Goal: Task Accomplishment & Management: Use online tool/utility

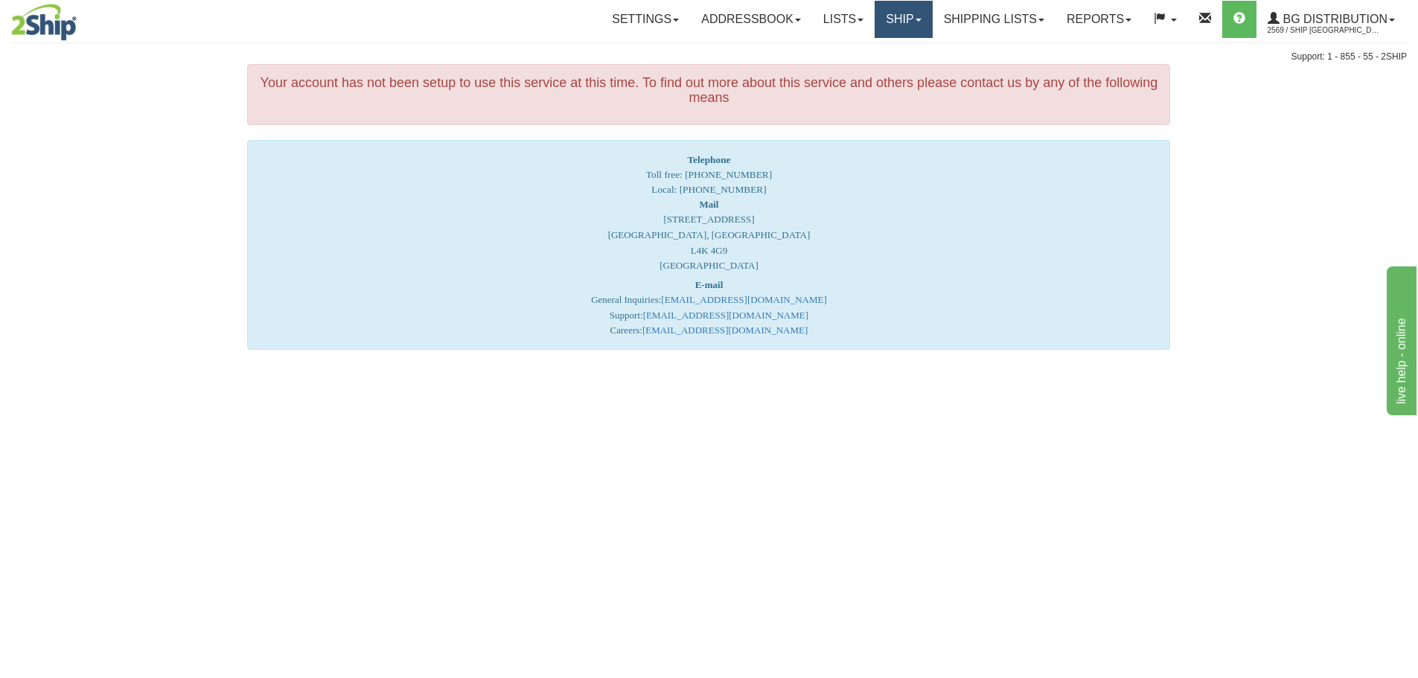
click at [894, 17] on link "Ship" at bounding box center [902, 19] width 57 height 37
click at [884, 57] on link "Ship Screen" at bounding box center [873, 51] width 118 height 19
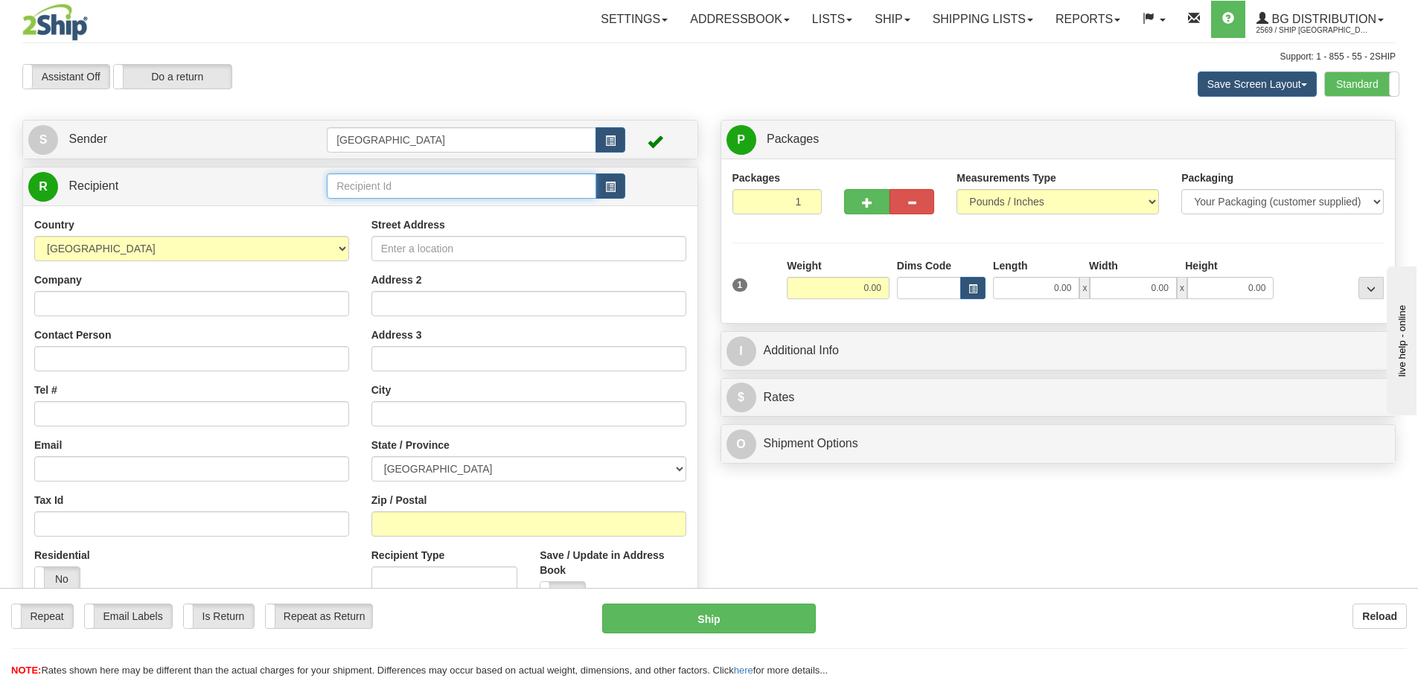
click at [415, 186] on input "text" at bounding box center [461, 185] width 269 height 25
click at [342, 214] on div "910971" at bounding box center [458, 209] width 255 height 16
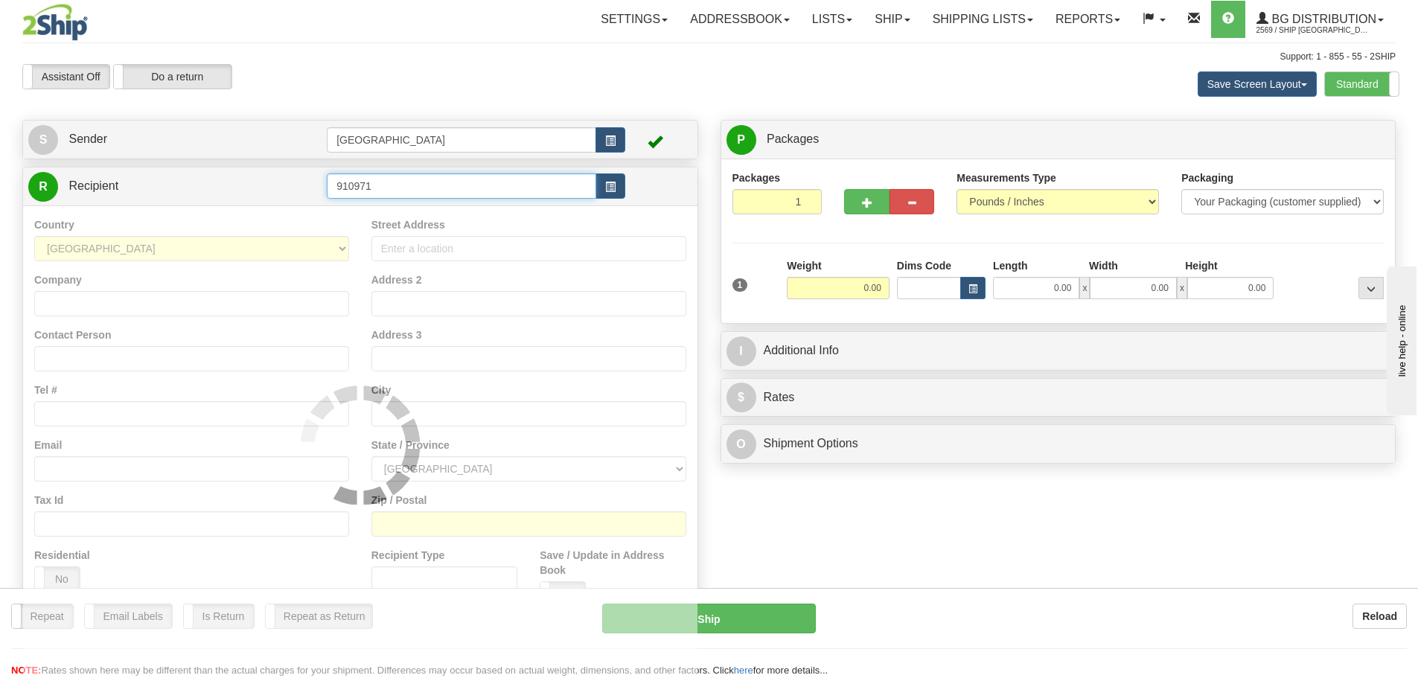
type input "910971"
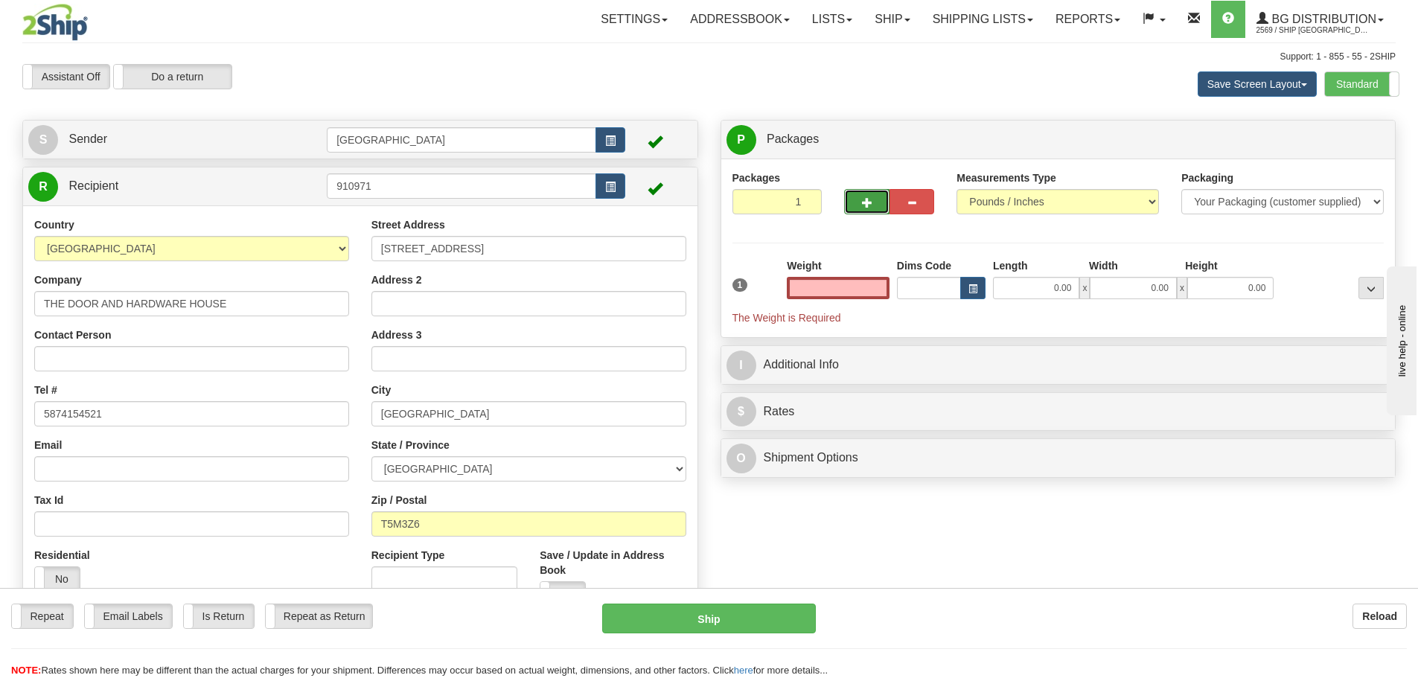
type input "0.00"
click at [869, 198] on span "button" at bounding box center [867, 203] width 10 height 10
click at [869, 197] on div "Packages 3 1 Measurements Type" at bounding box center [1058, 248] width 652 height 156
click at [869, 198] on span "button" at bounding box center [867, 203] width 10 height 10
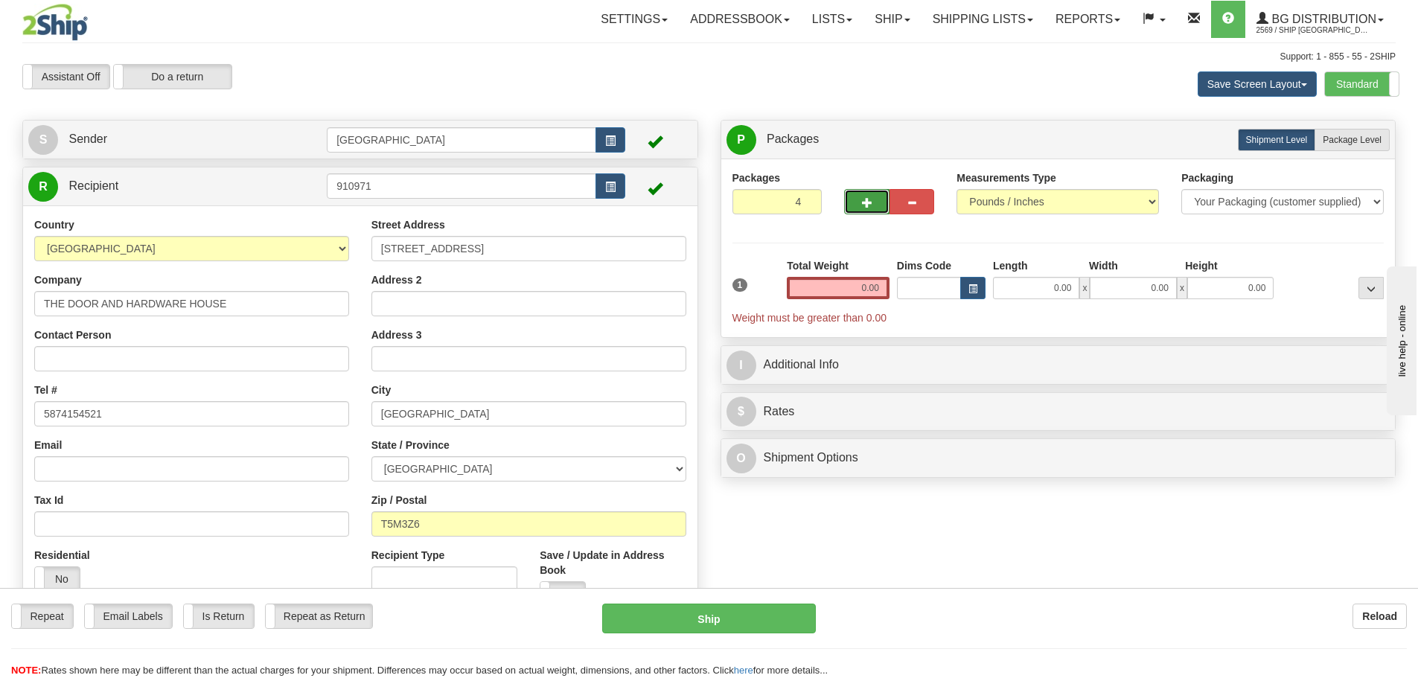
click at [869, 198] on span "button" at bounding box center [867, 203] width 10 height 10
type input "5"
click at [1343, 135] on span "Package Level" at bounding box center [1352, 140] width 59 height 10
radio input "true"
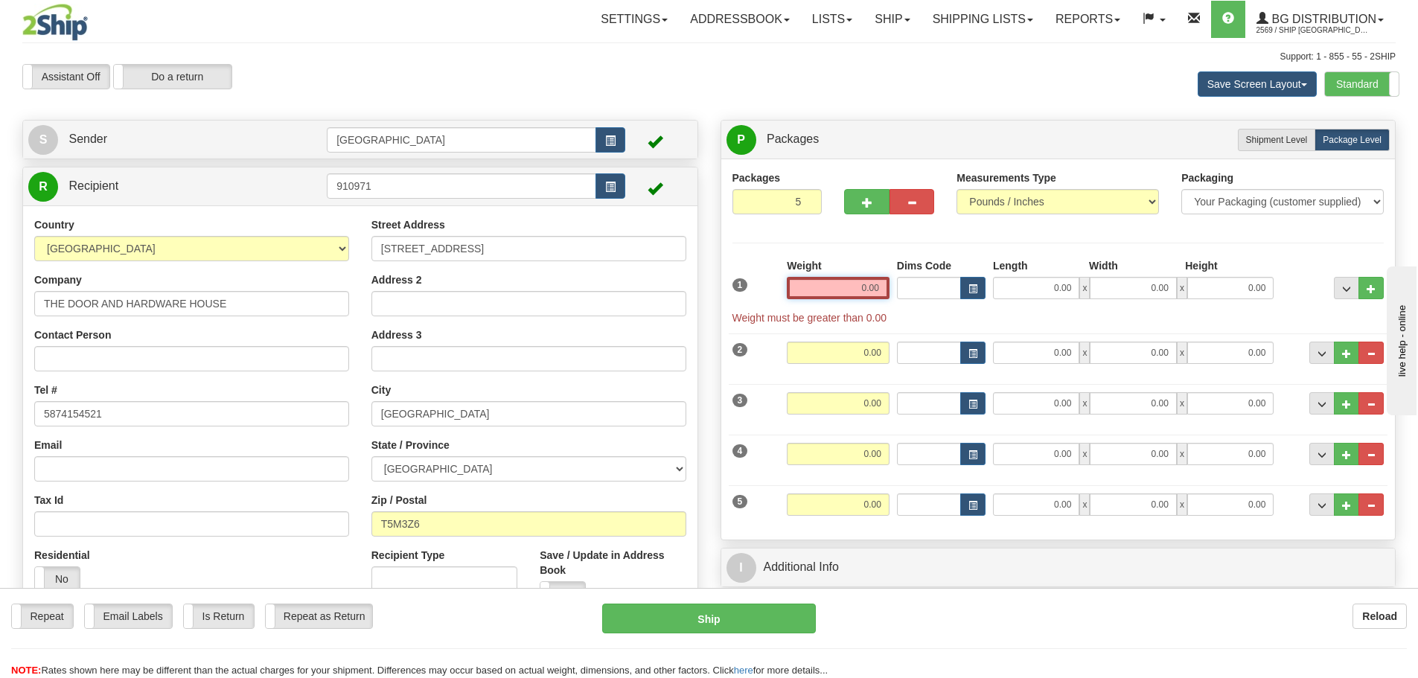
click at [884, 291] on input "0.00" at bounding box center [838, 288] width 103 height 22
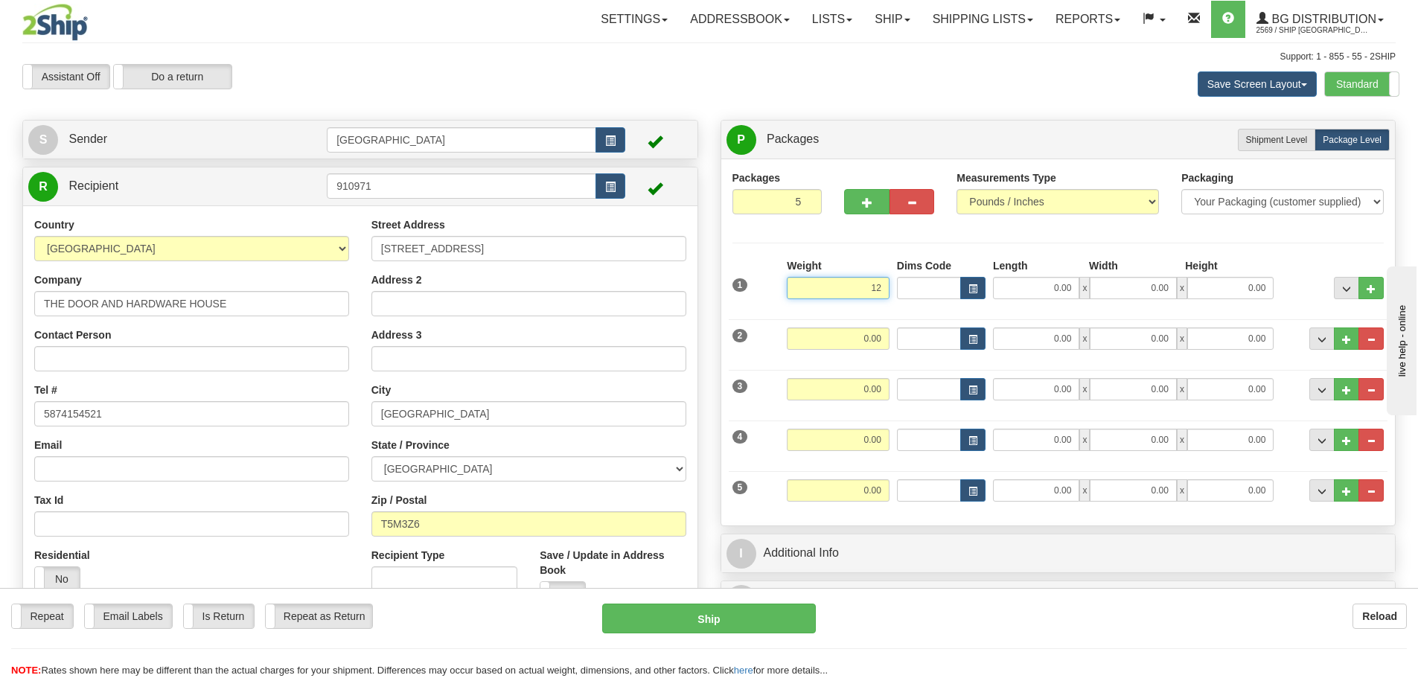
type input "12.00"
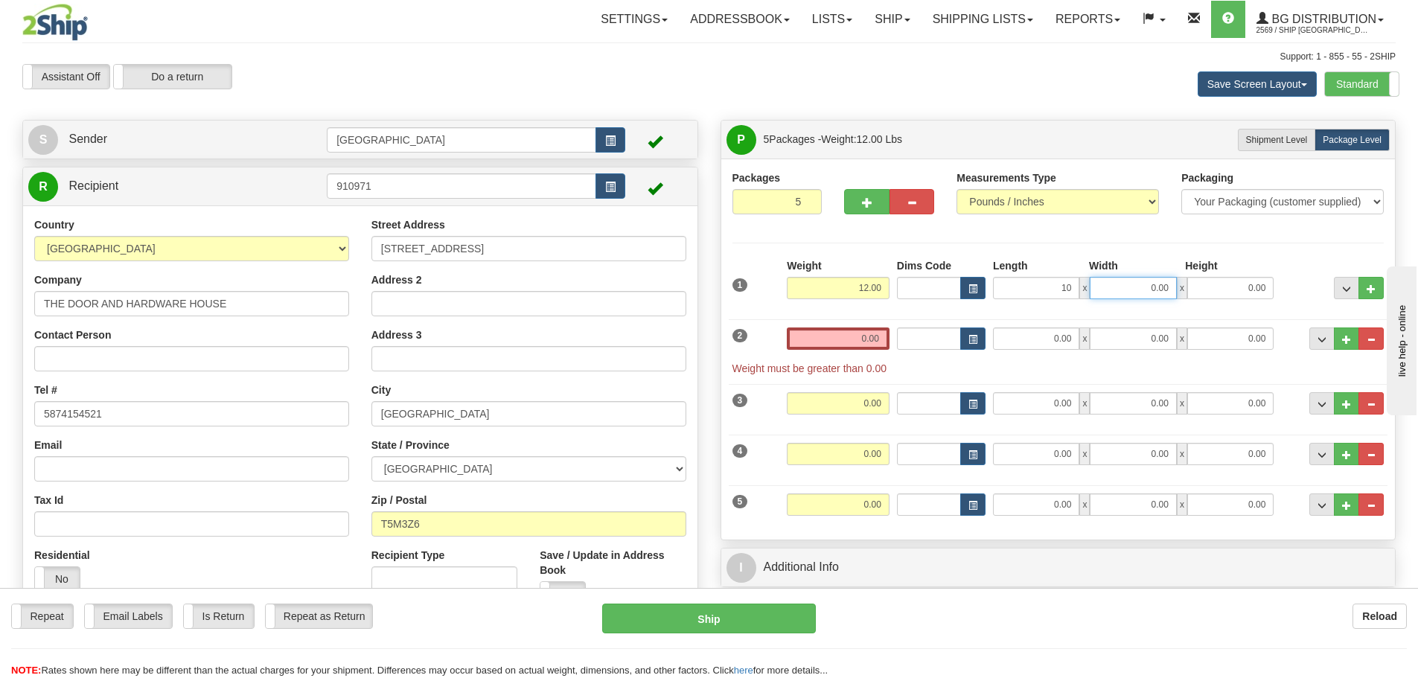
type input "10.00"
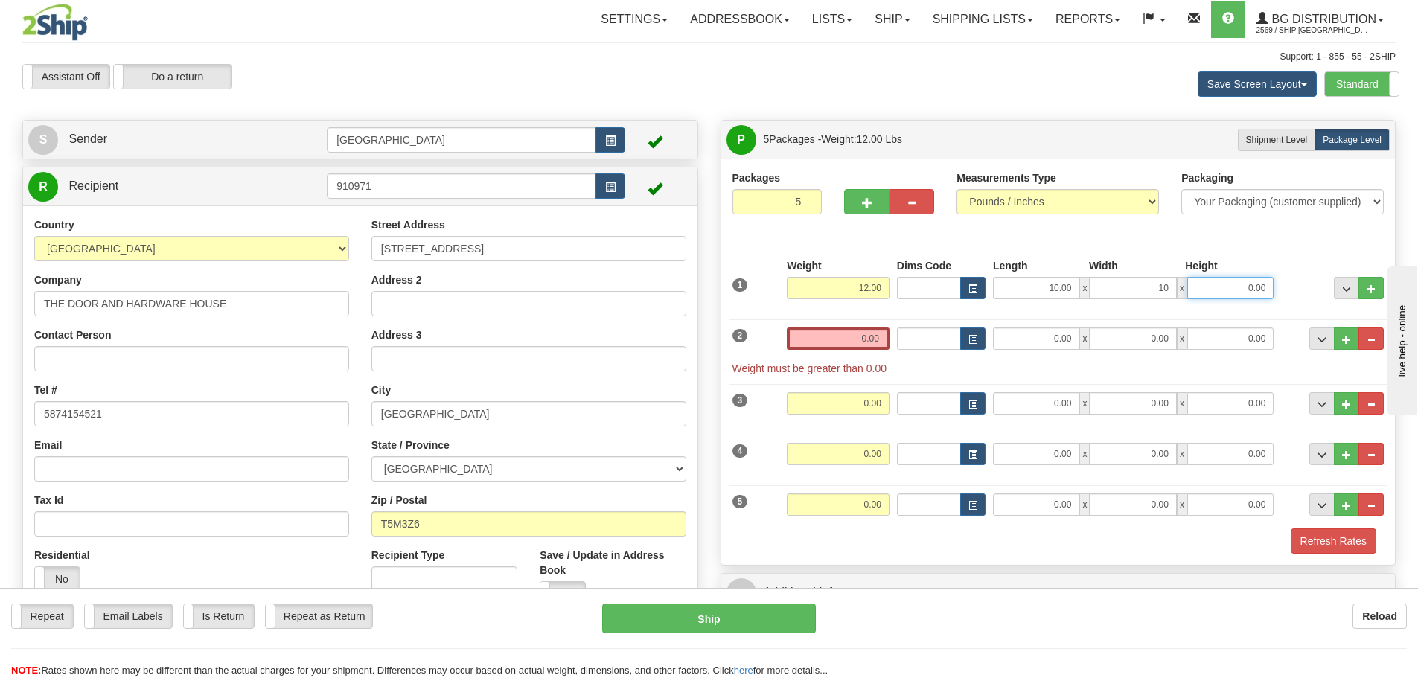
type input "10.00"
type input "11.00"
click at [875, 338] on input "0.00" at bounding box center [838, 338] width 103 height 22
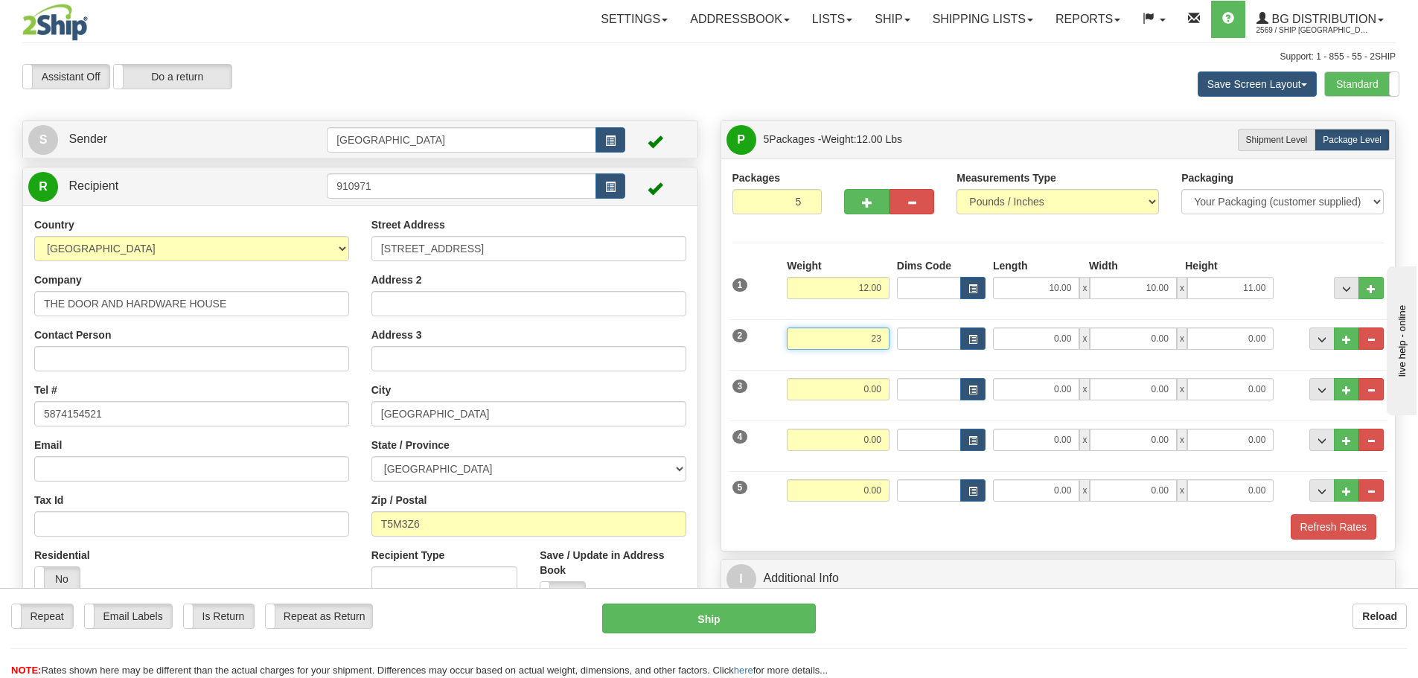
type input "23.00"
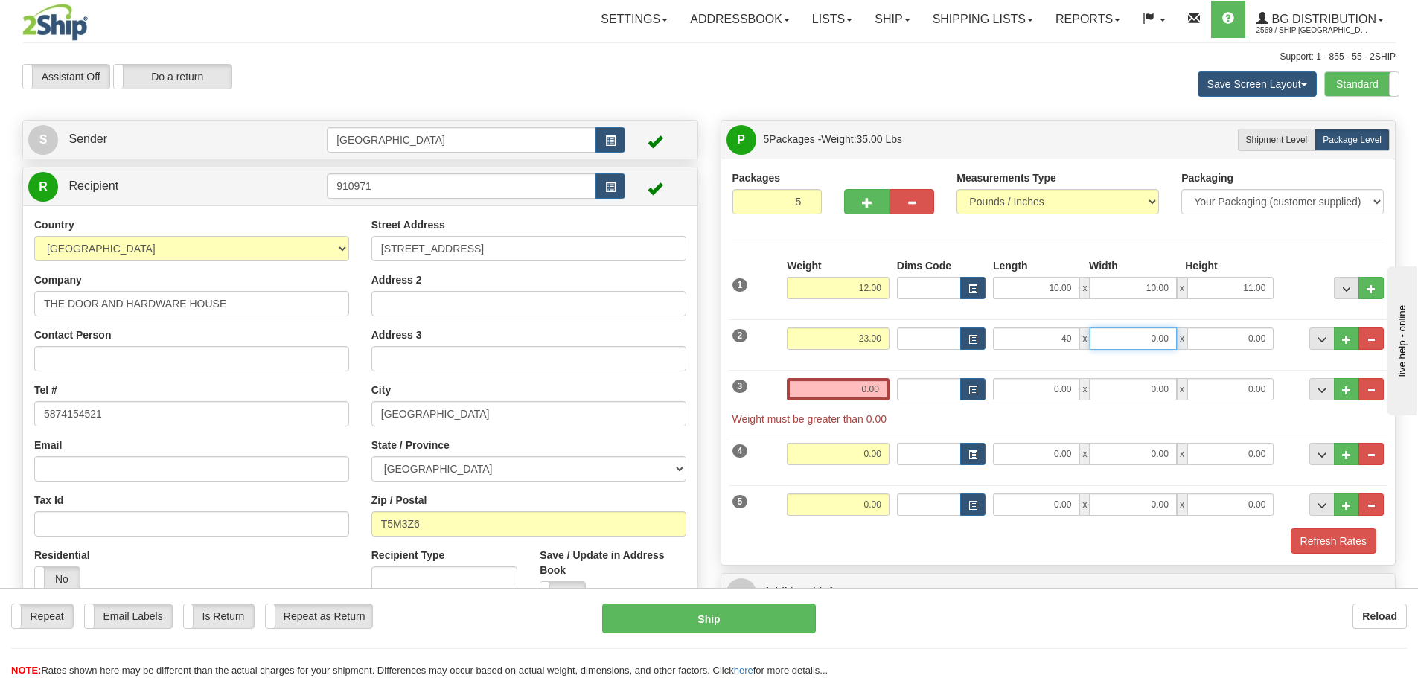
type input "40.00"
type input "11.00"
type input "9.00"
click at [877, 389] on input "0.00" at bounding box center [838, 389] width 103 height 22
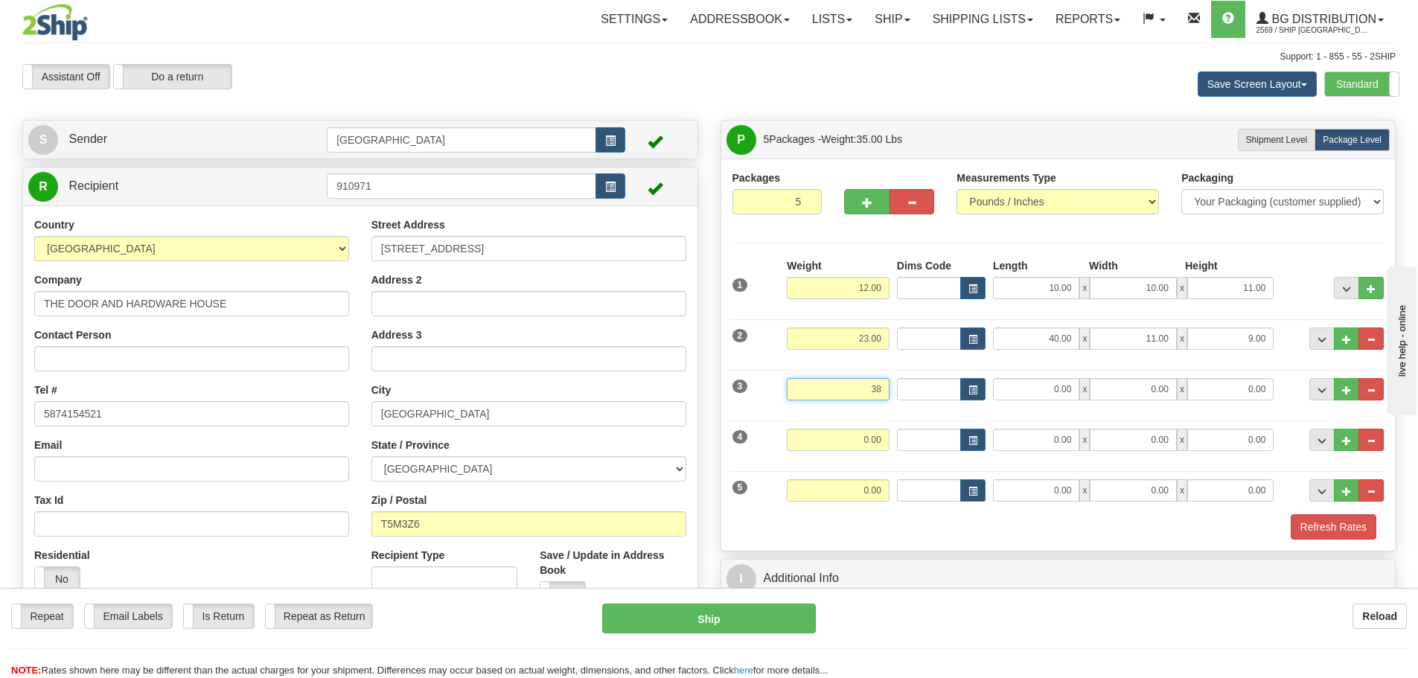
type input "38.00"
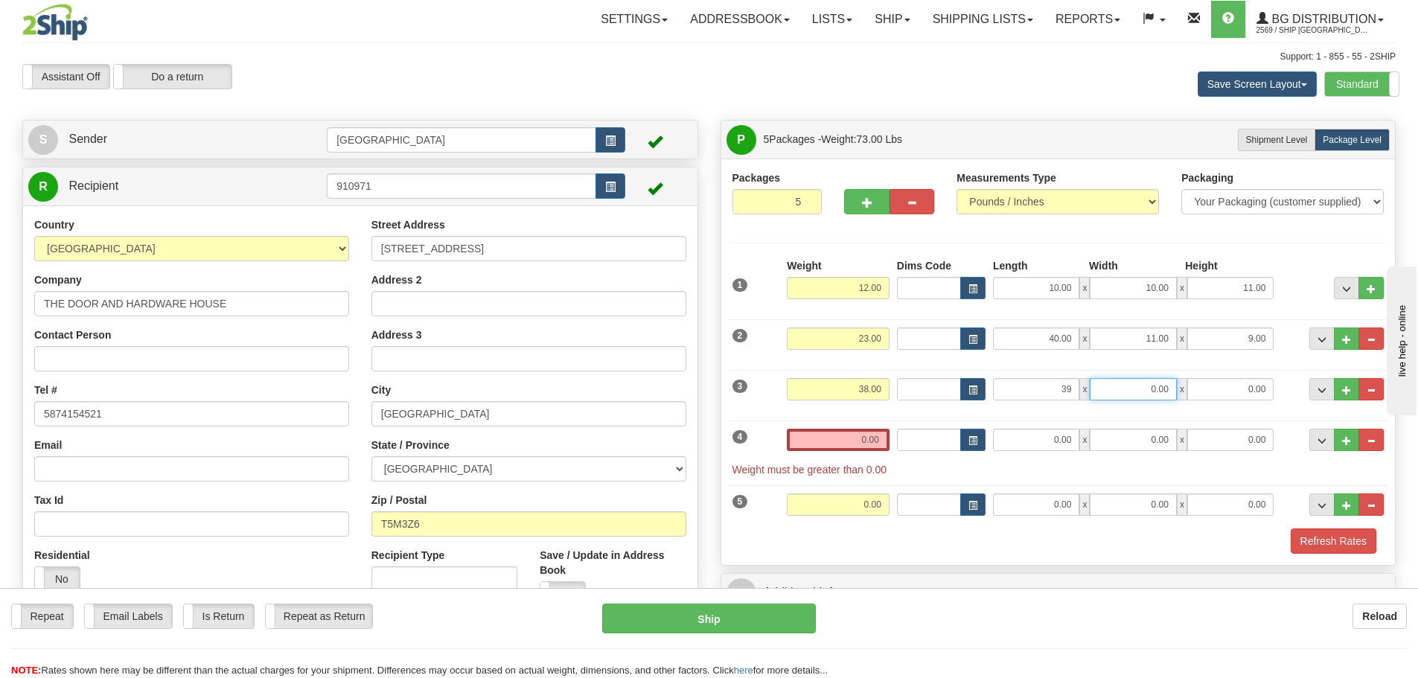
type input "39.00"
type input "10.00"
type input "5.00"
click at [879, 441] on input "0.00" at bounding box center [838, 440] width 103 height 22
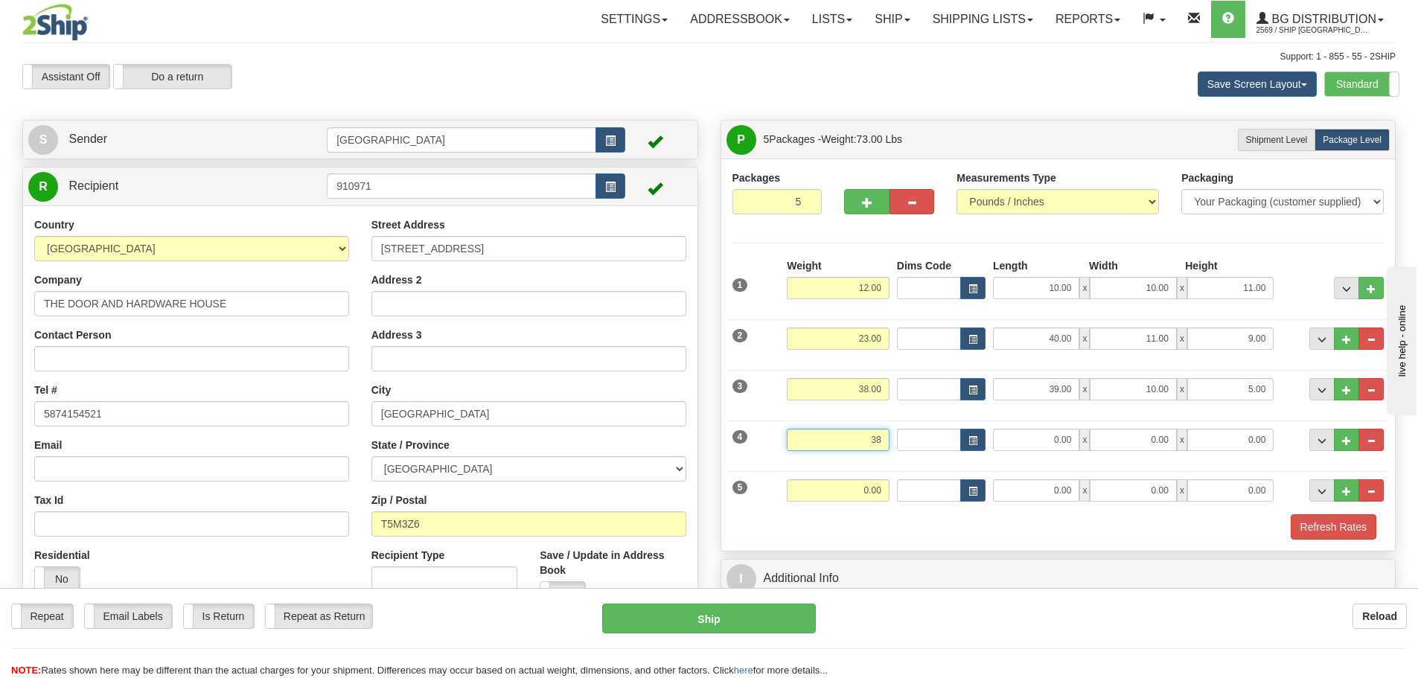
type input "38.00"
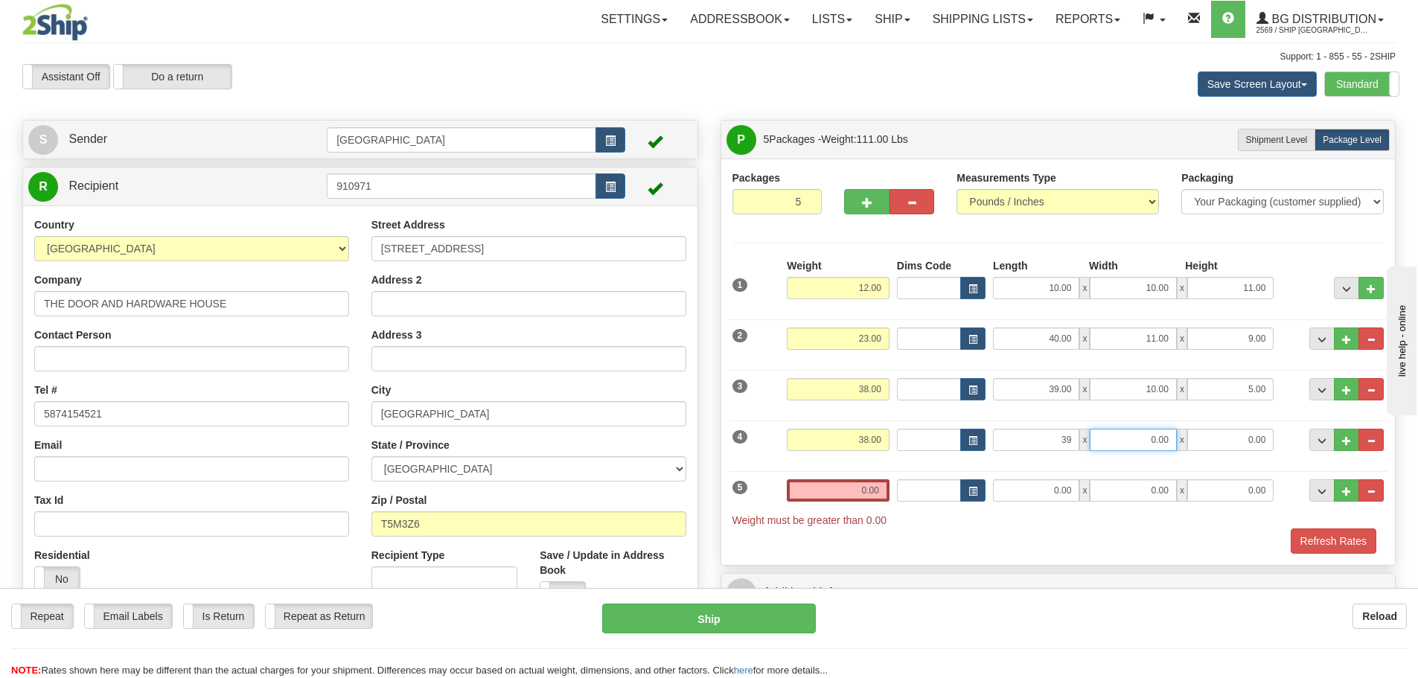
type input "39.00"
type input "10.00"
type input "5.00"
click at [881, 495] on input "0.00" at bounding box center [838, 490] width 103 height 22
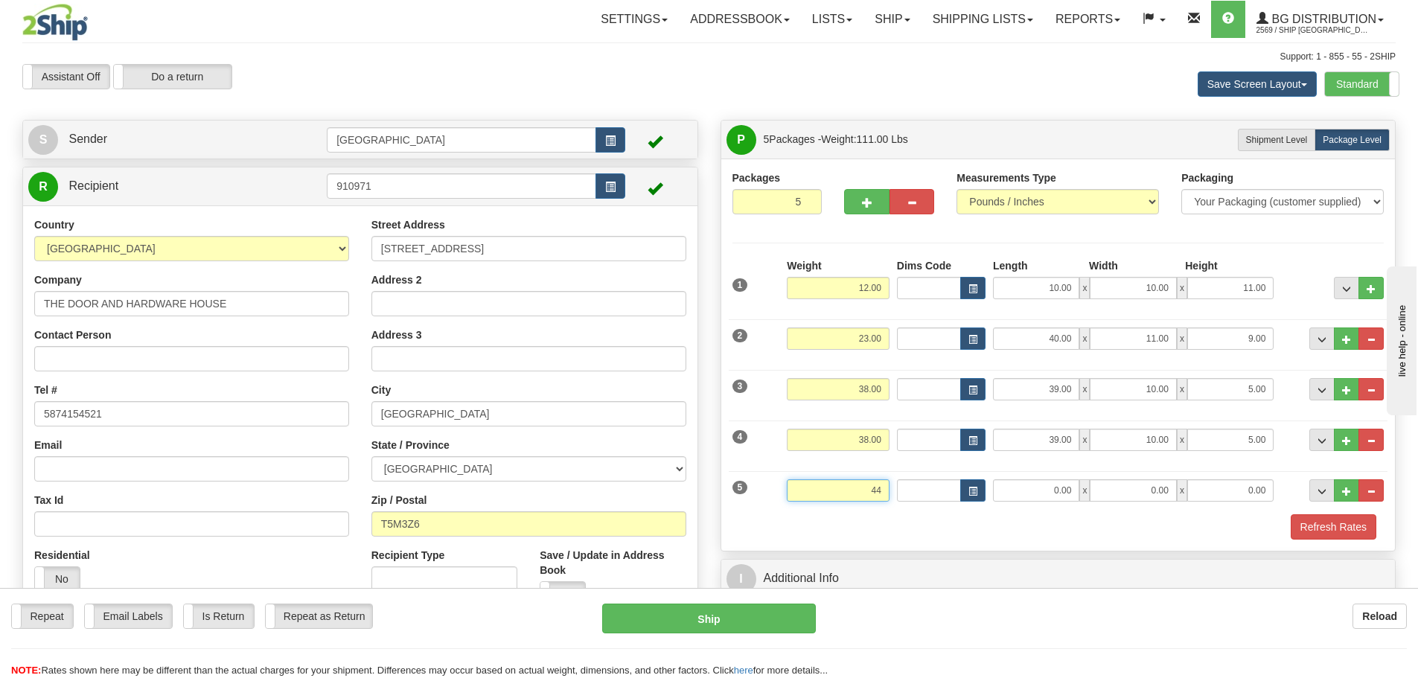
type input "44.00"
click at [1072, 490] on input "97.00" at bounding box center [1036, 490] width 86 height 22
type input "94.00"
type input "7.00"
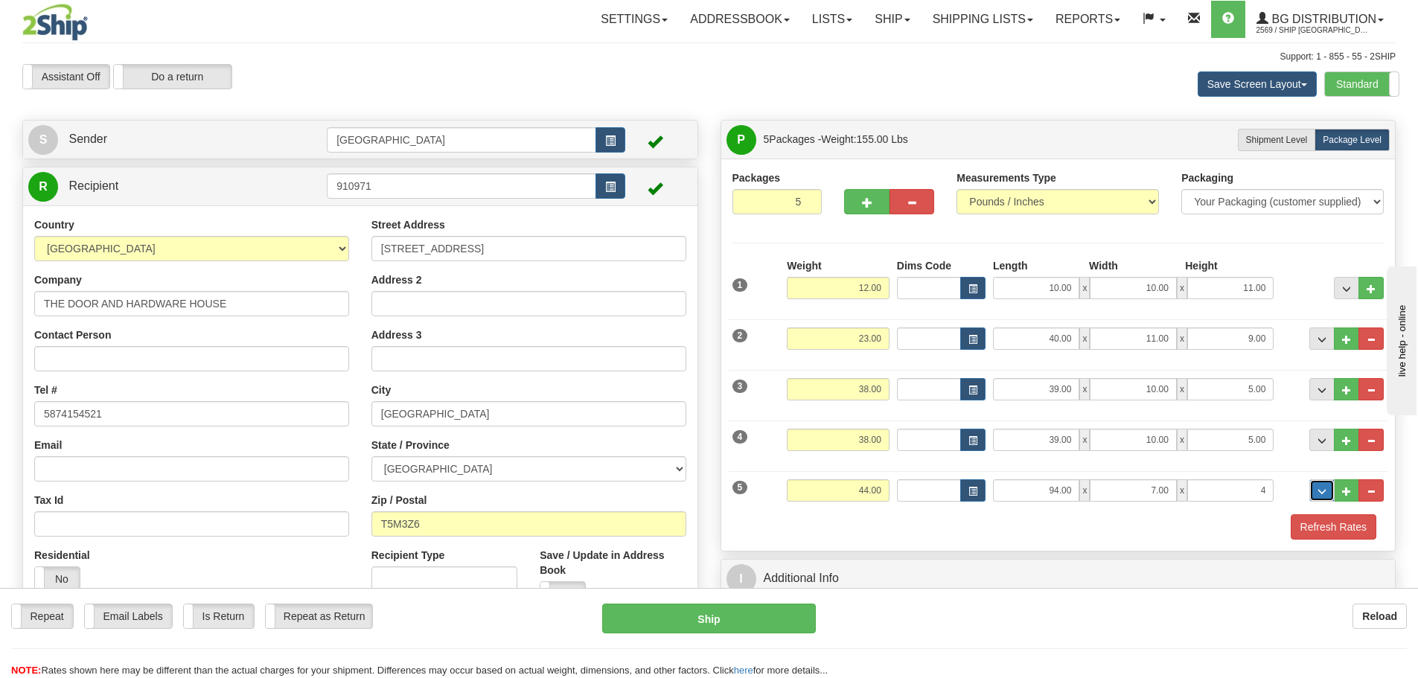
type input "4.00"
click at [1318, 527] on button "Refresh Rates" at bounding box center [1334, 526] width 86 height 25
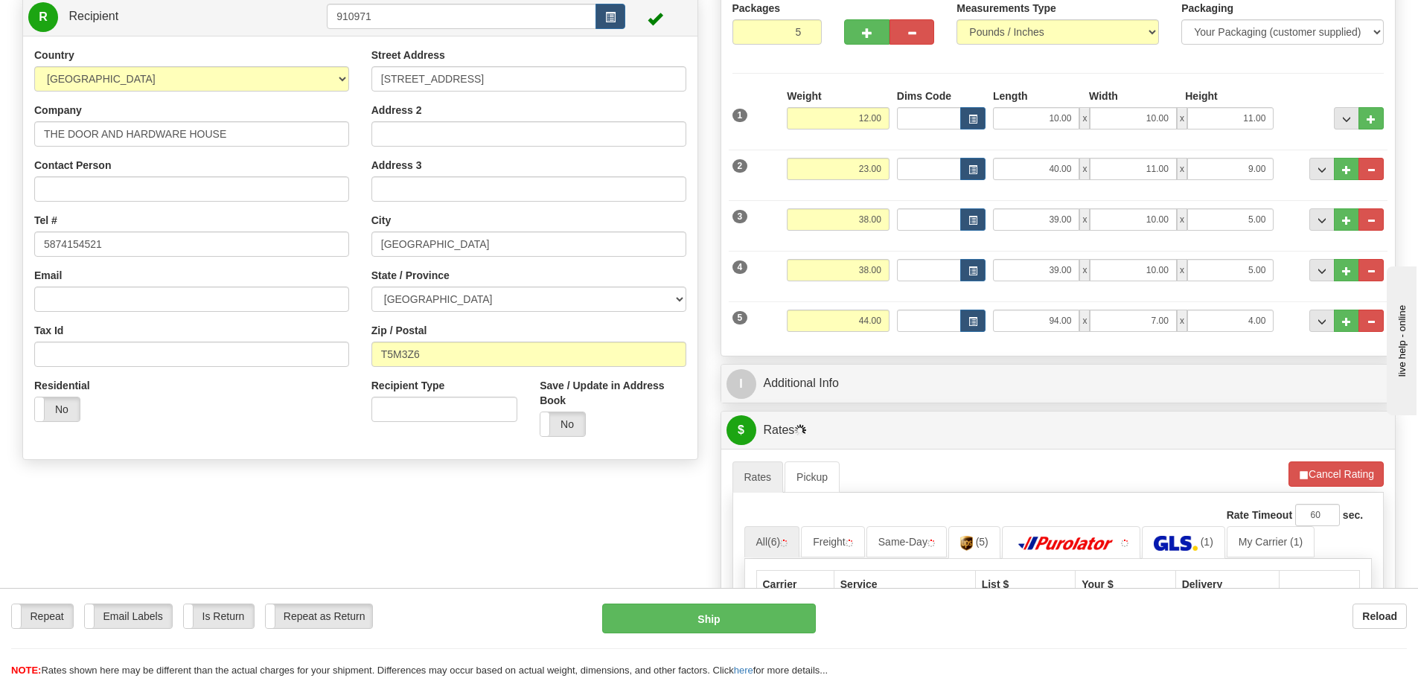
scroll to position [298, 0]
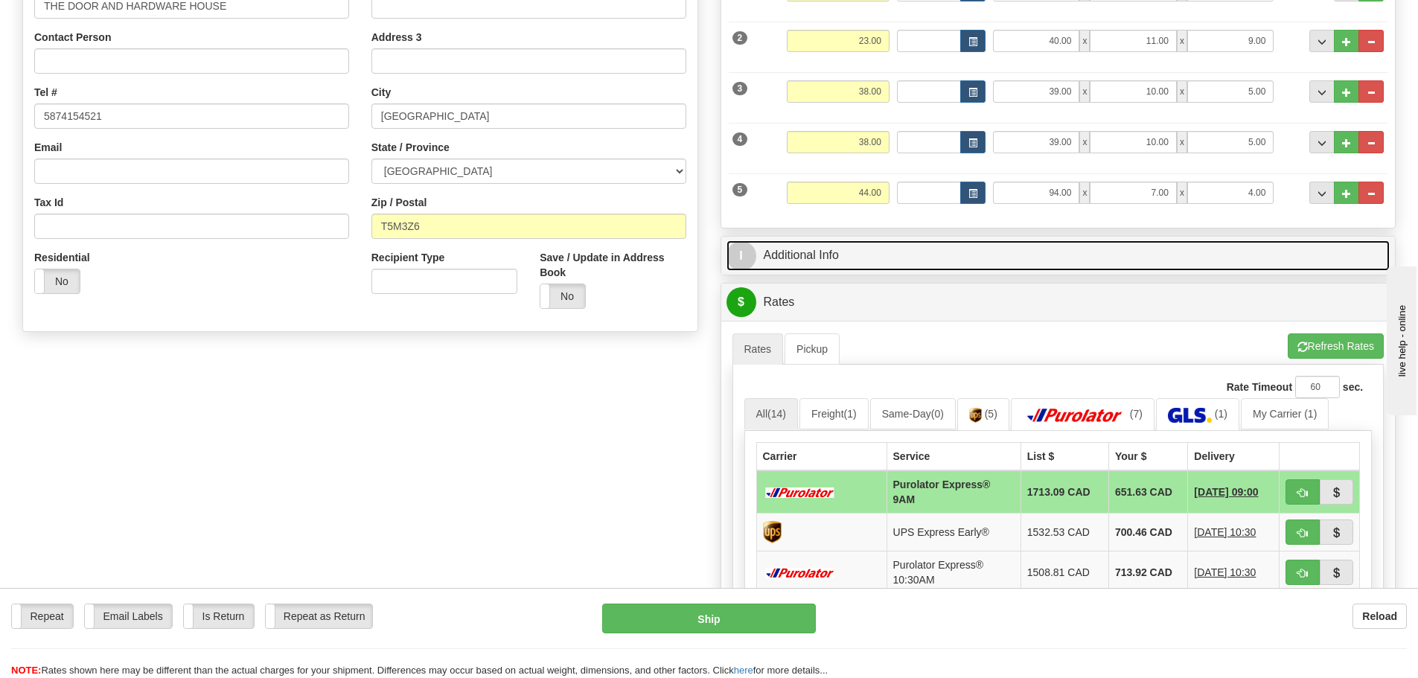
click at [906, 266] on link "I Additional Info" at bounding box center [1058, 255] width 664 height 31
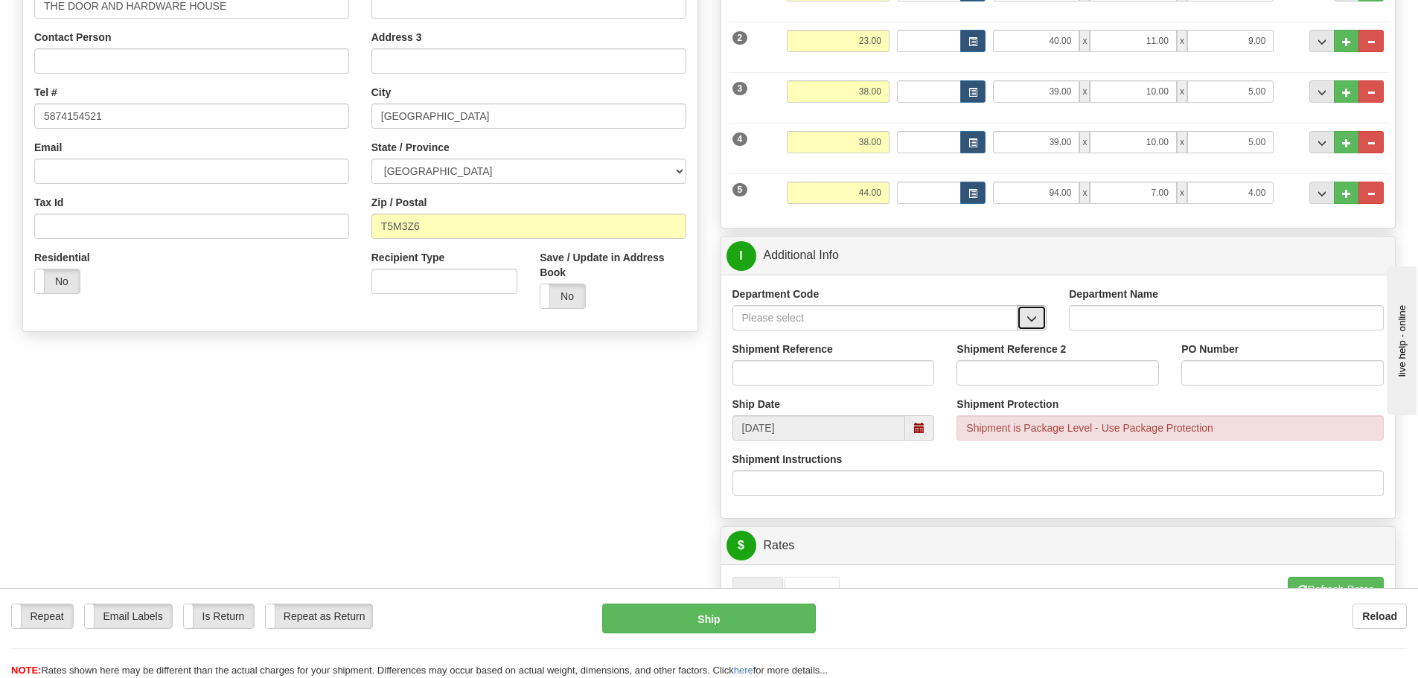
click at [1027, 317] on span "button" at bounding box center [1031, 319] width 10 height 10
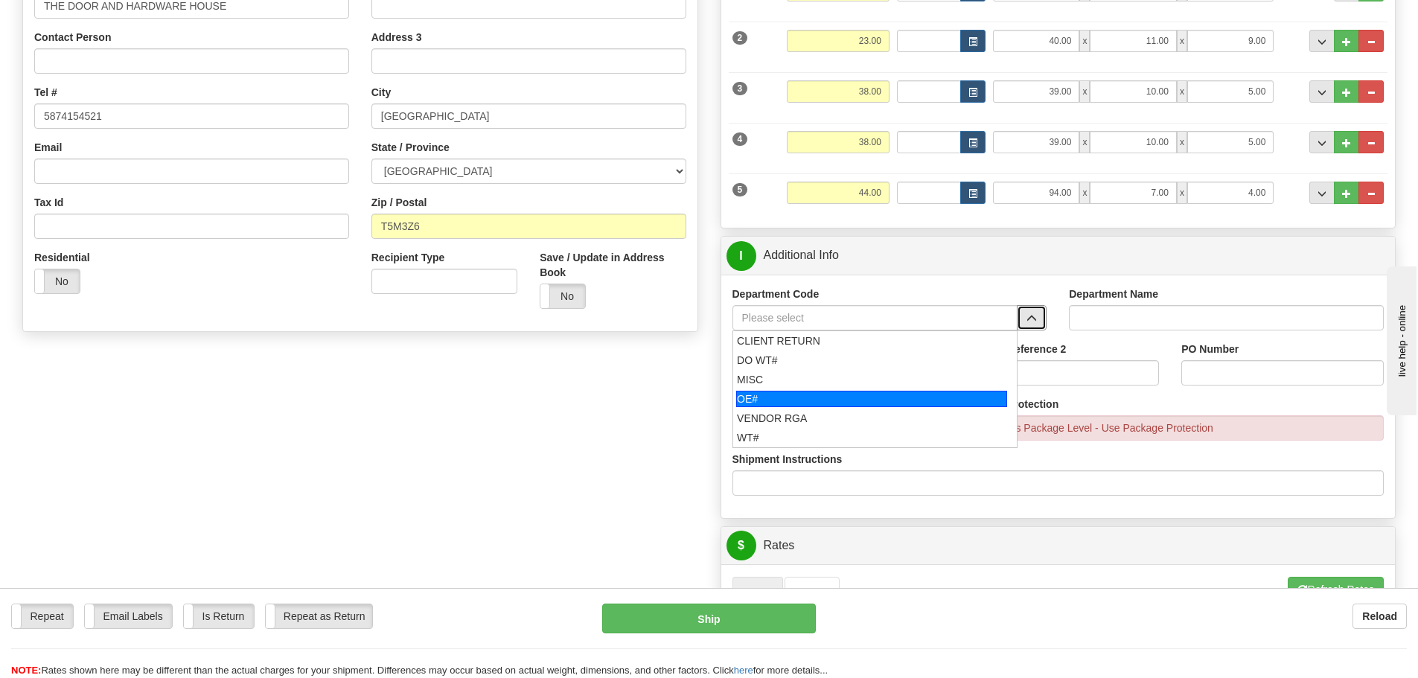
click at [812, 399] on div "OE#" at bounding box center [871, 399] width 271 height 16
type input "OE#"
type input "ORDERS"
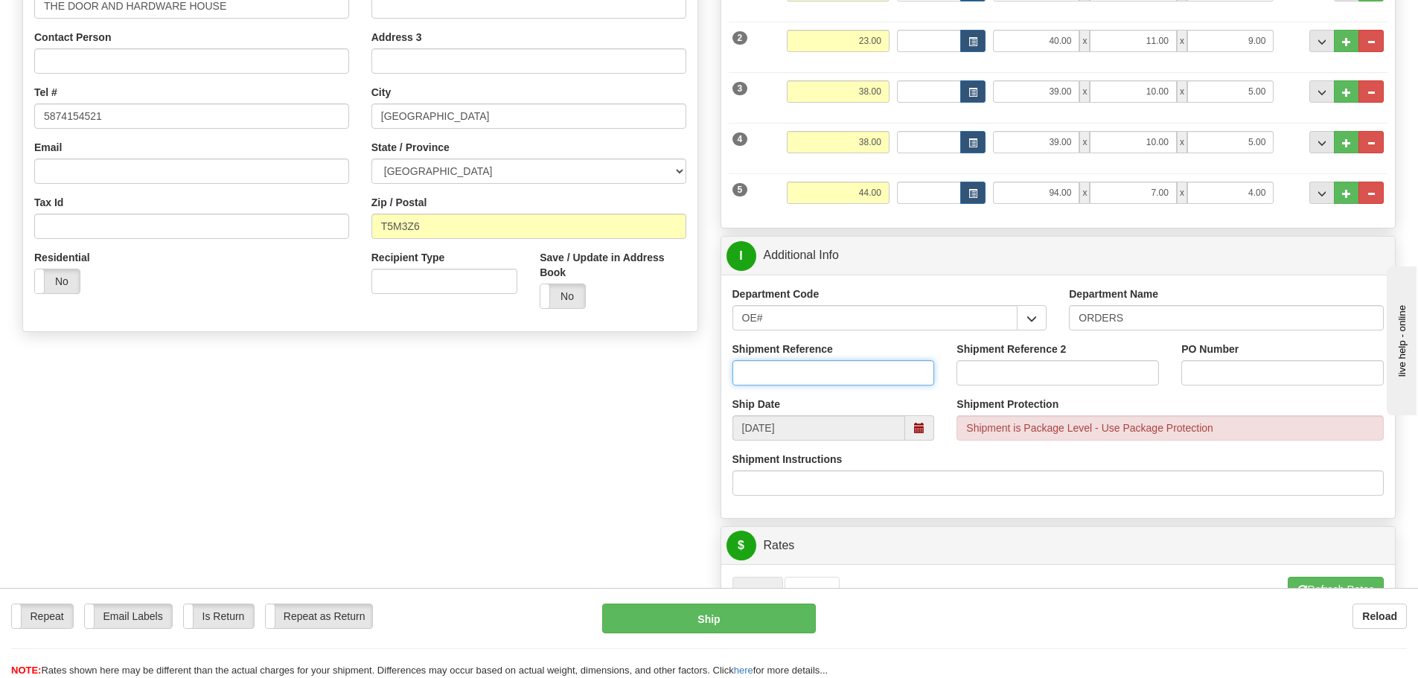
click at [842, 369] on input "Shipment Reference" at bounding box center [833, 372] width 202 height 25
type input "90040632-00 90040632-01"
click at [1195, 372] on input "PO Number" at bounding box center [1282, 372] width 202 height 25
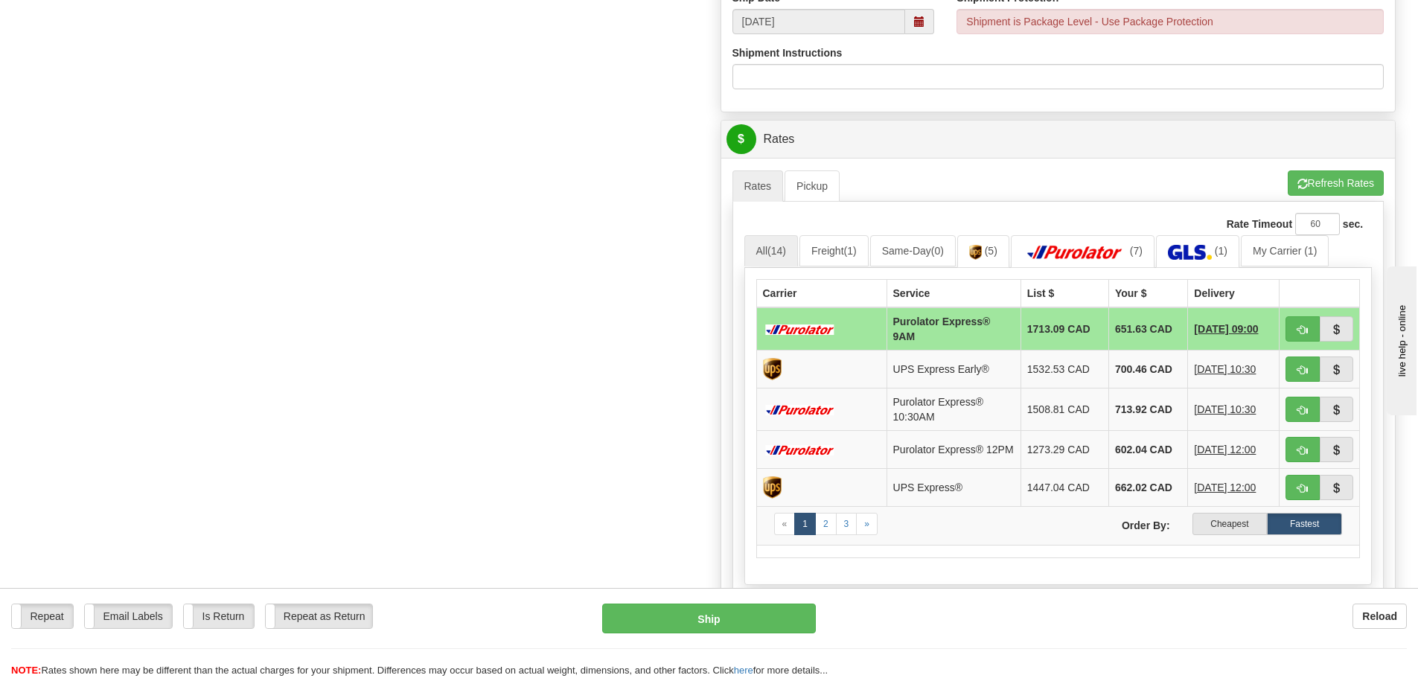
scroll to position [744, 0]
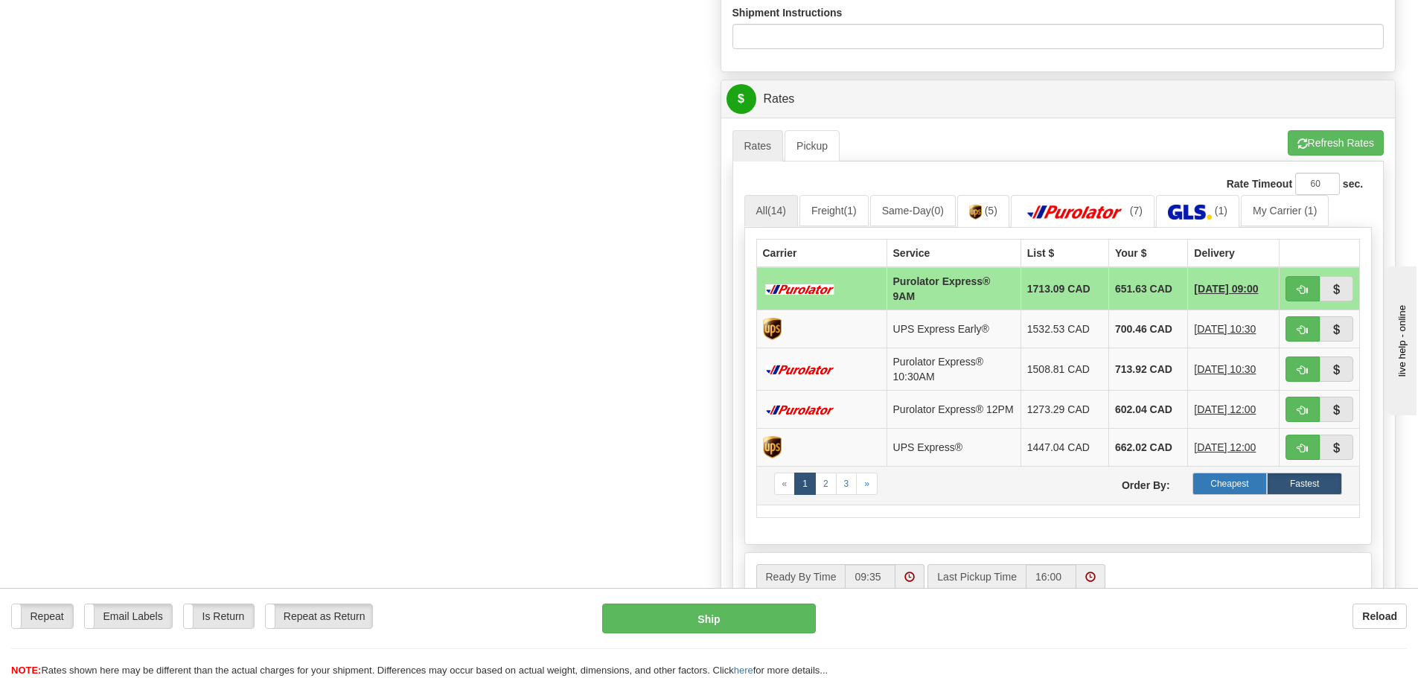
type input "5507"
click at [1221, 485] on label "Cheapest" at bounding box center [1229, 484] width 75 height 22
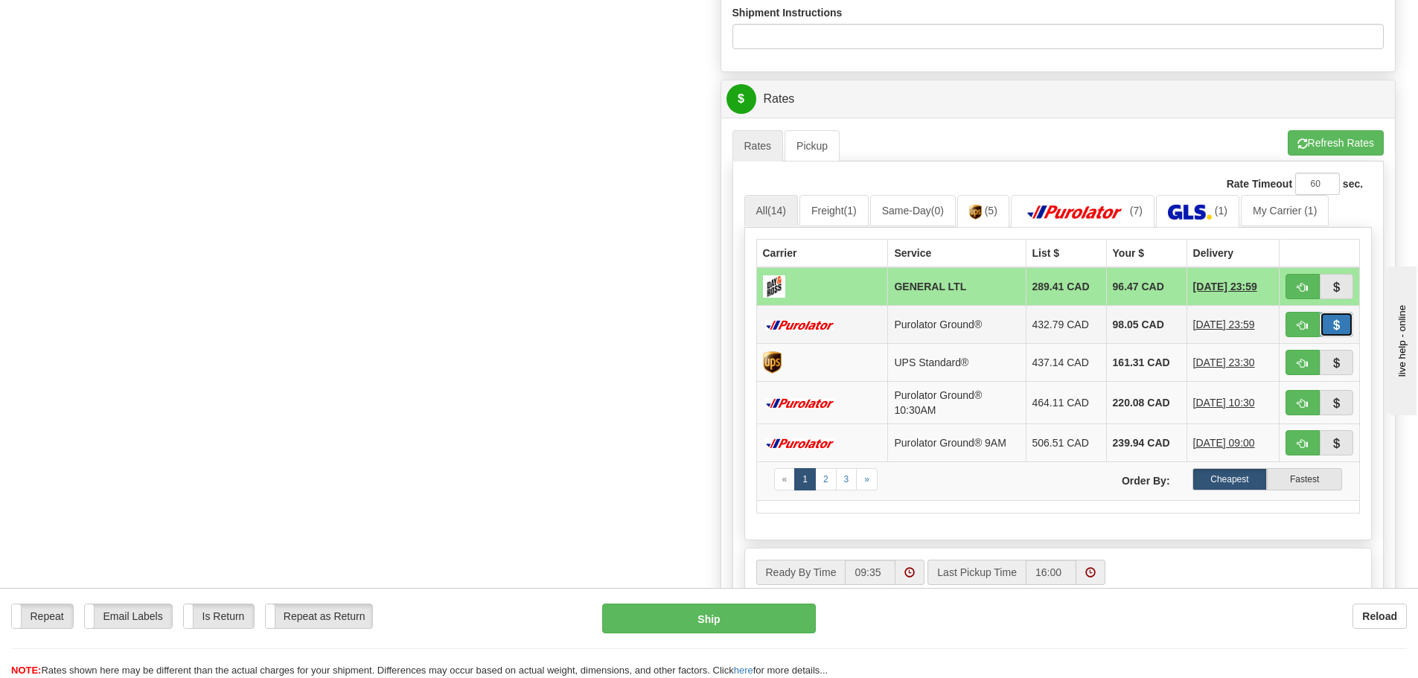
click at [1335, 322] on span "button" at bounding box center [1336, 326] width 10 height 10
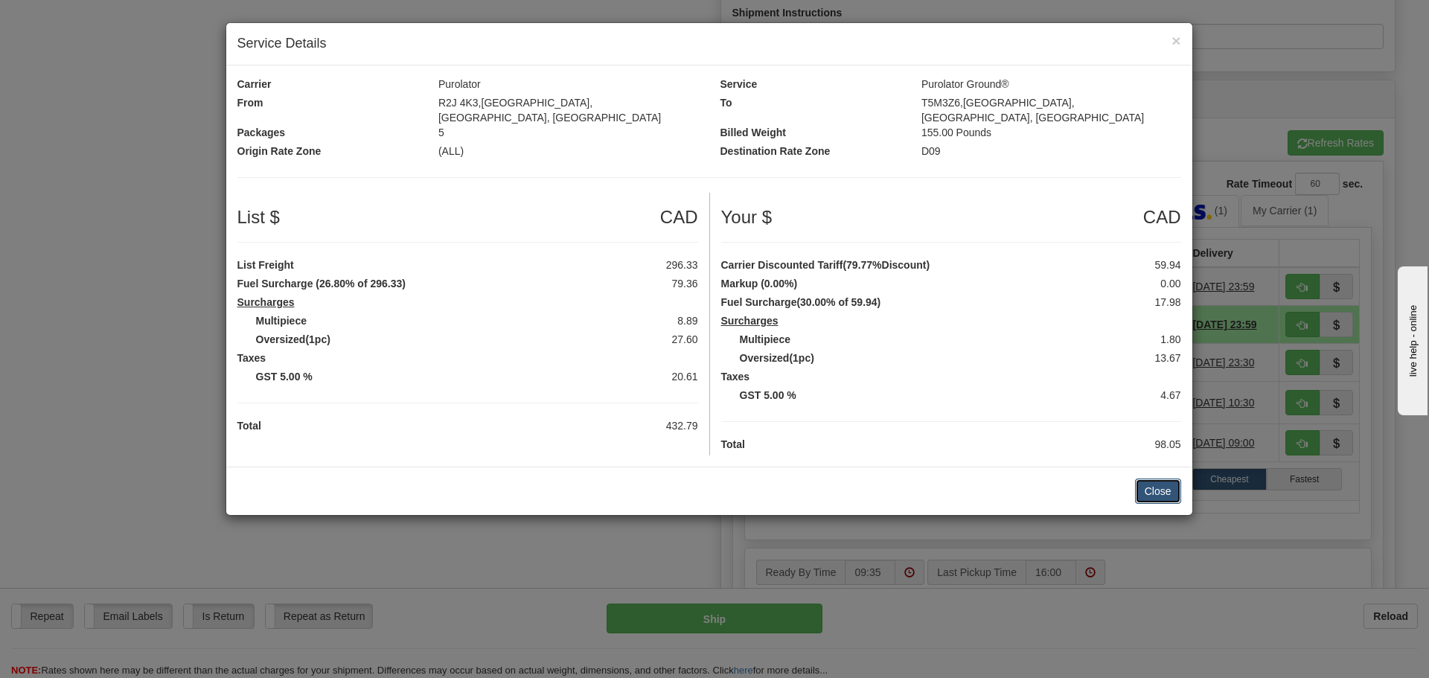
click at [1150, 479] on button "Close" at bounding box center [1158, 491] width 46 height 25
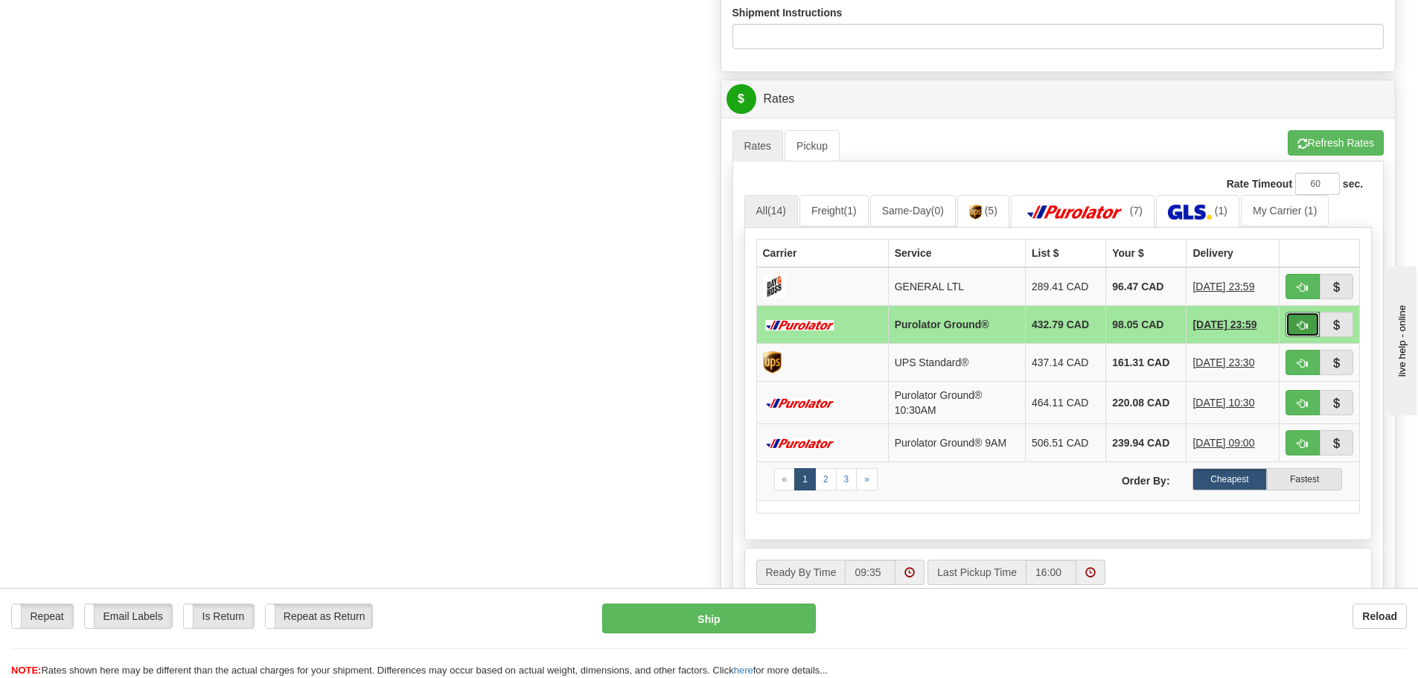
click at [1294, 322] on button "button" at bounding box center [1302, 324] width 34 height 25
type input "260"
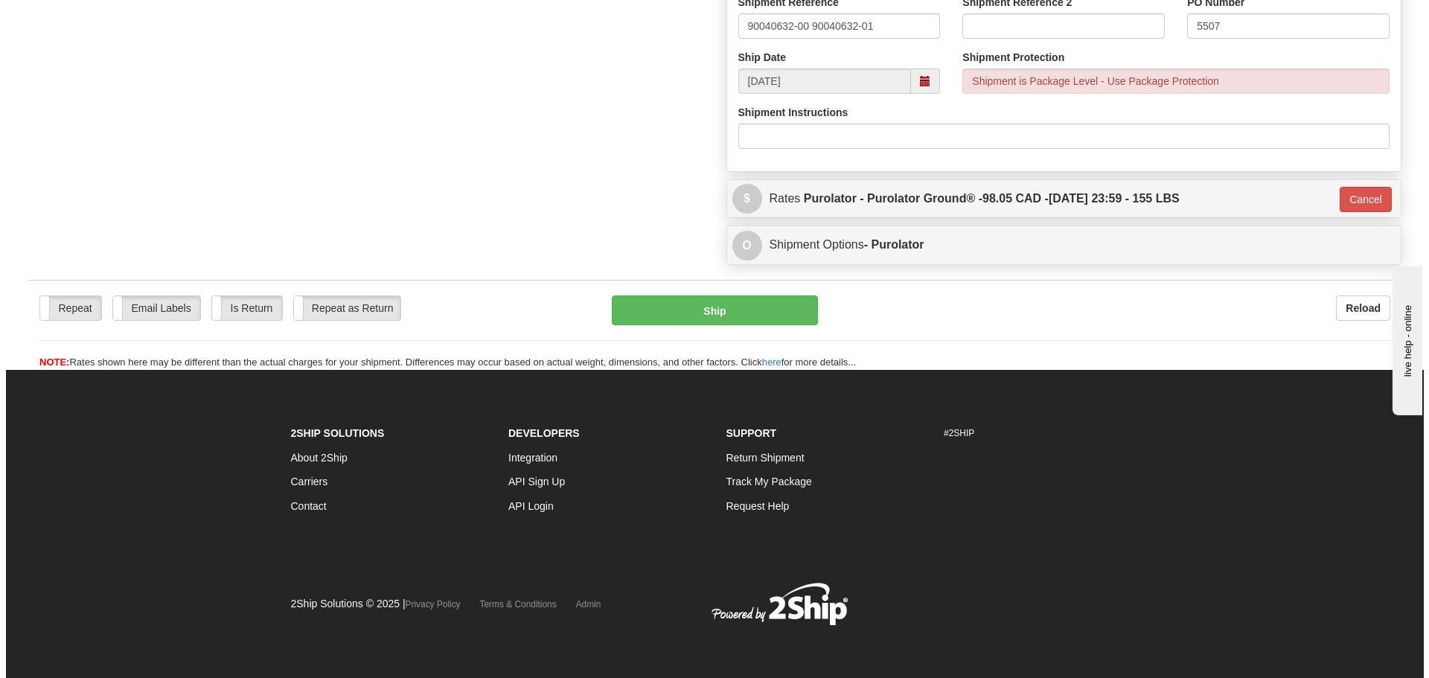
scroll to position [645, 0]
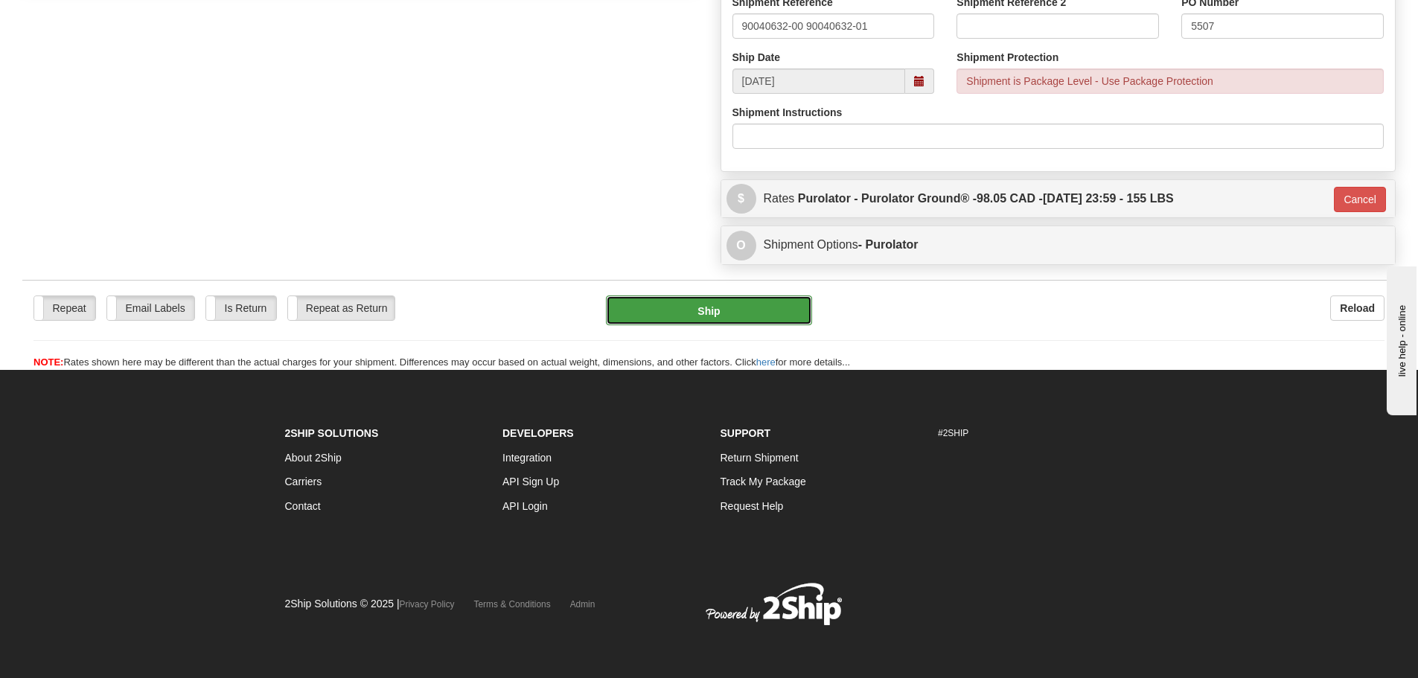
click at [710, 310] on button "Ship" at bounding box center [709, 310] width 206 height 30
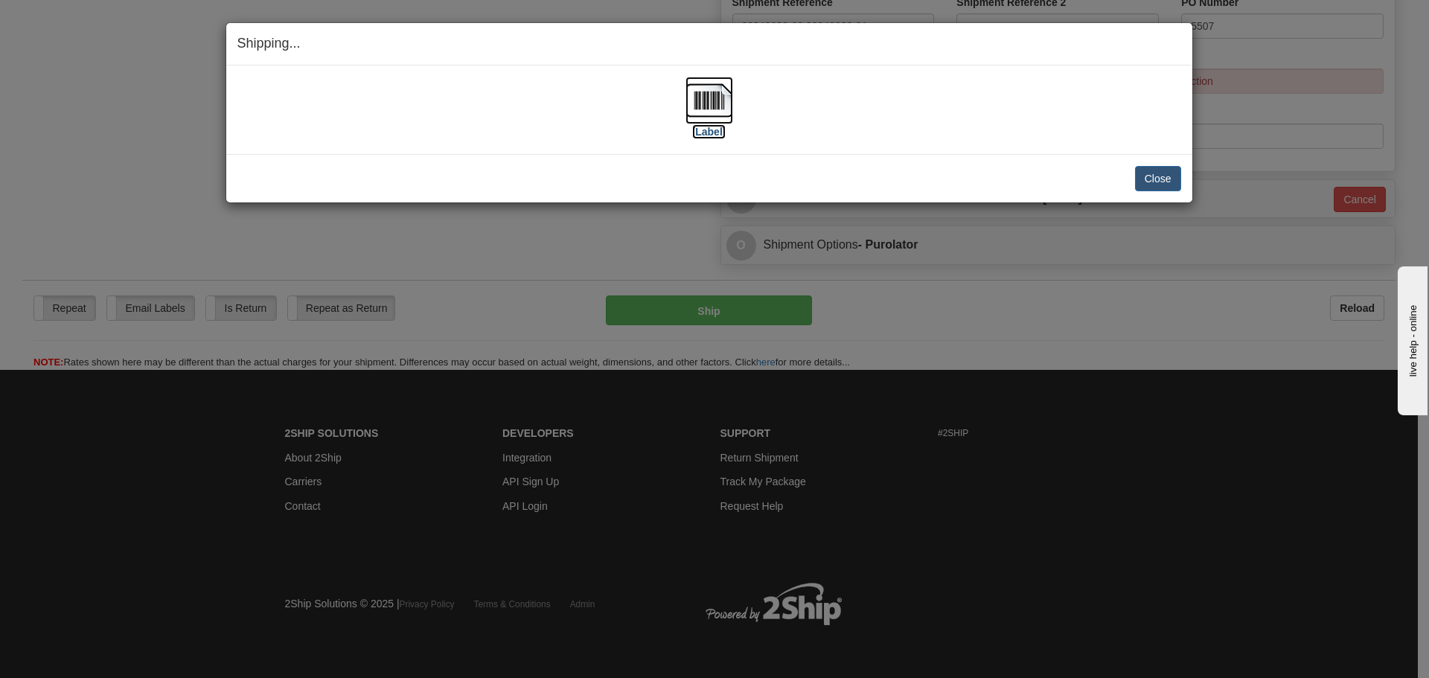
click at [710, 135] on label "[Label]" at bounding box center [709, 131] width 34 height 15
click at [1165, 178] on button "Close" at bounding box center [1158, 178] width 46 height 25
